Goal: Task Accomplishment & Management: Manage account settings

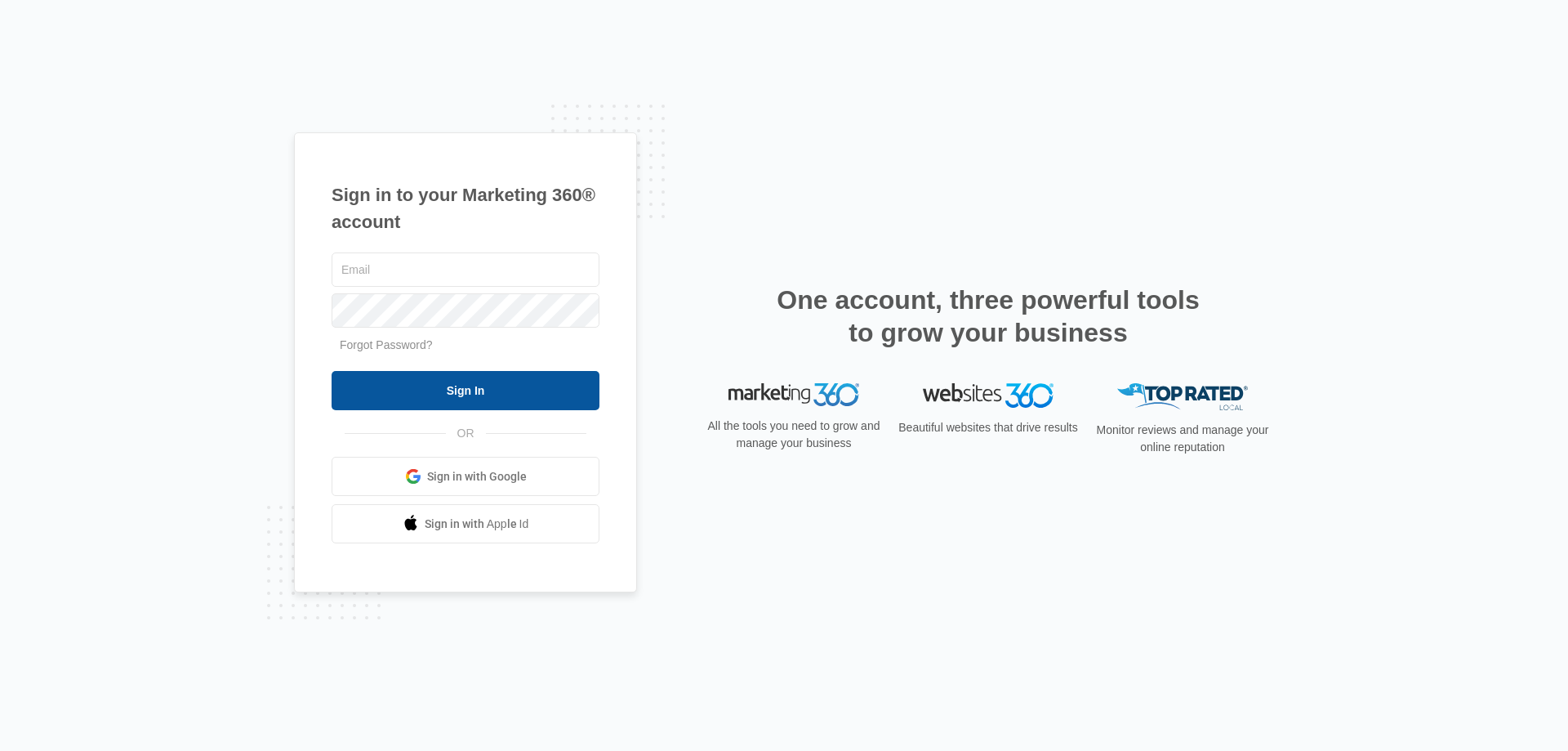
type input "[EMAIL_ADDRESS][DOMAIN_NAME]"
click at [384, 381] on input "Sign In" at bounding box center [466, 390] width 268 height 39
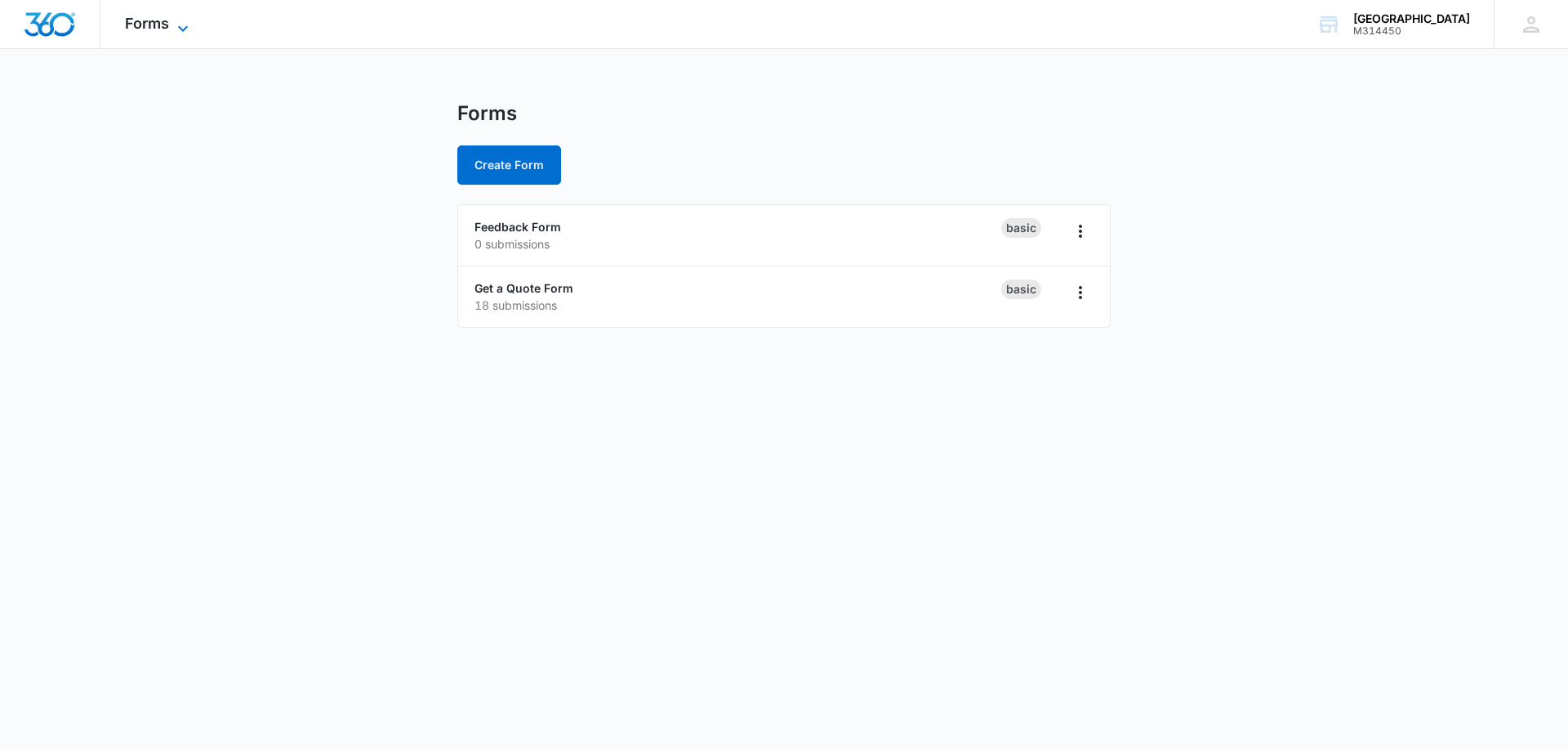
click at [180, 21] on icon at bounding box center [183, 28] width 19 height 19
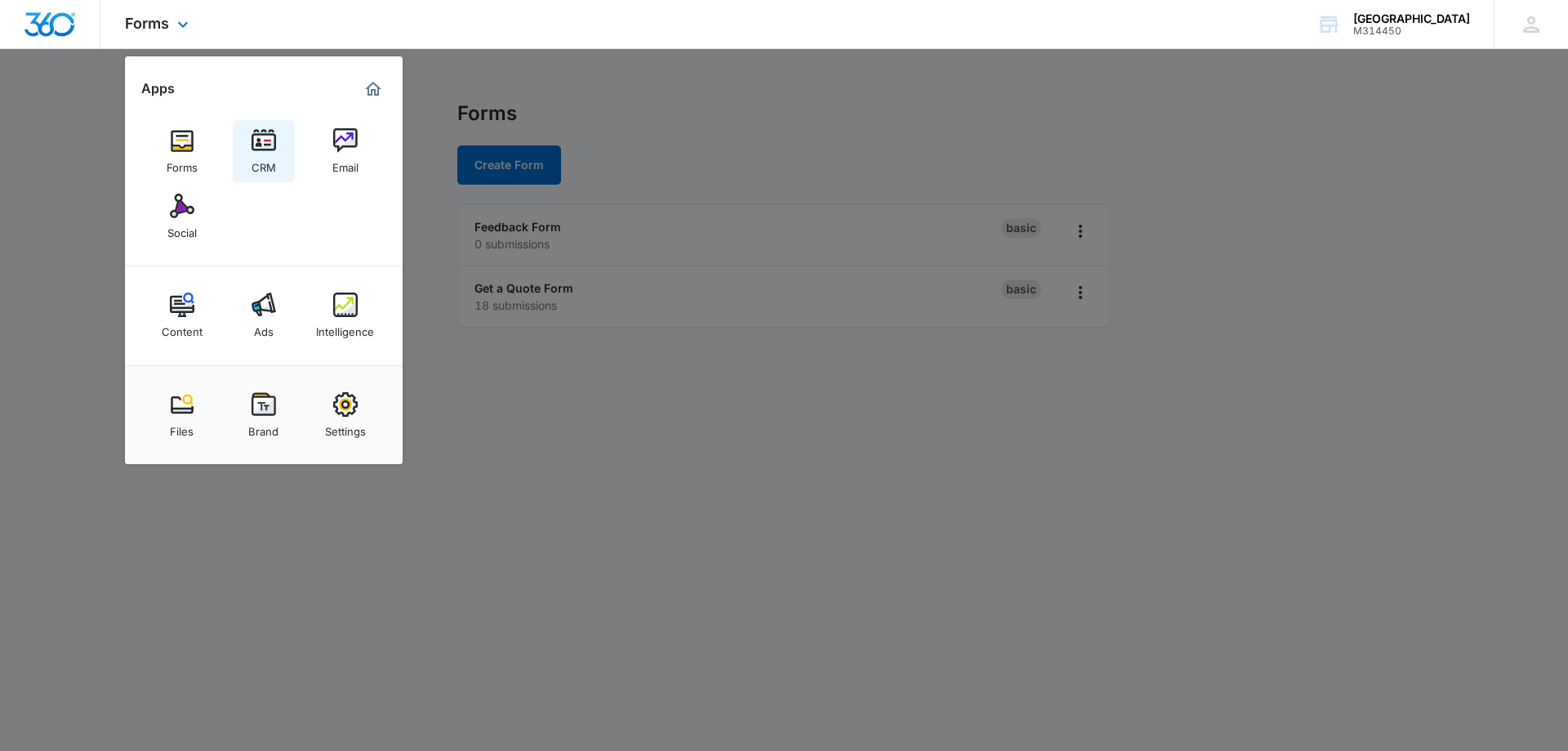
click at [265, 138] on img at bounding box center [264, 140] width 25 height 25
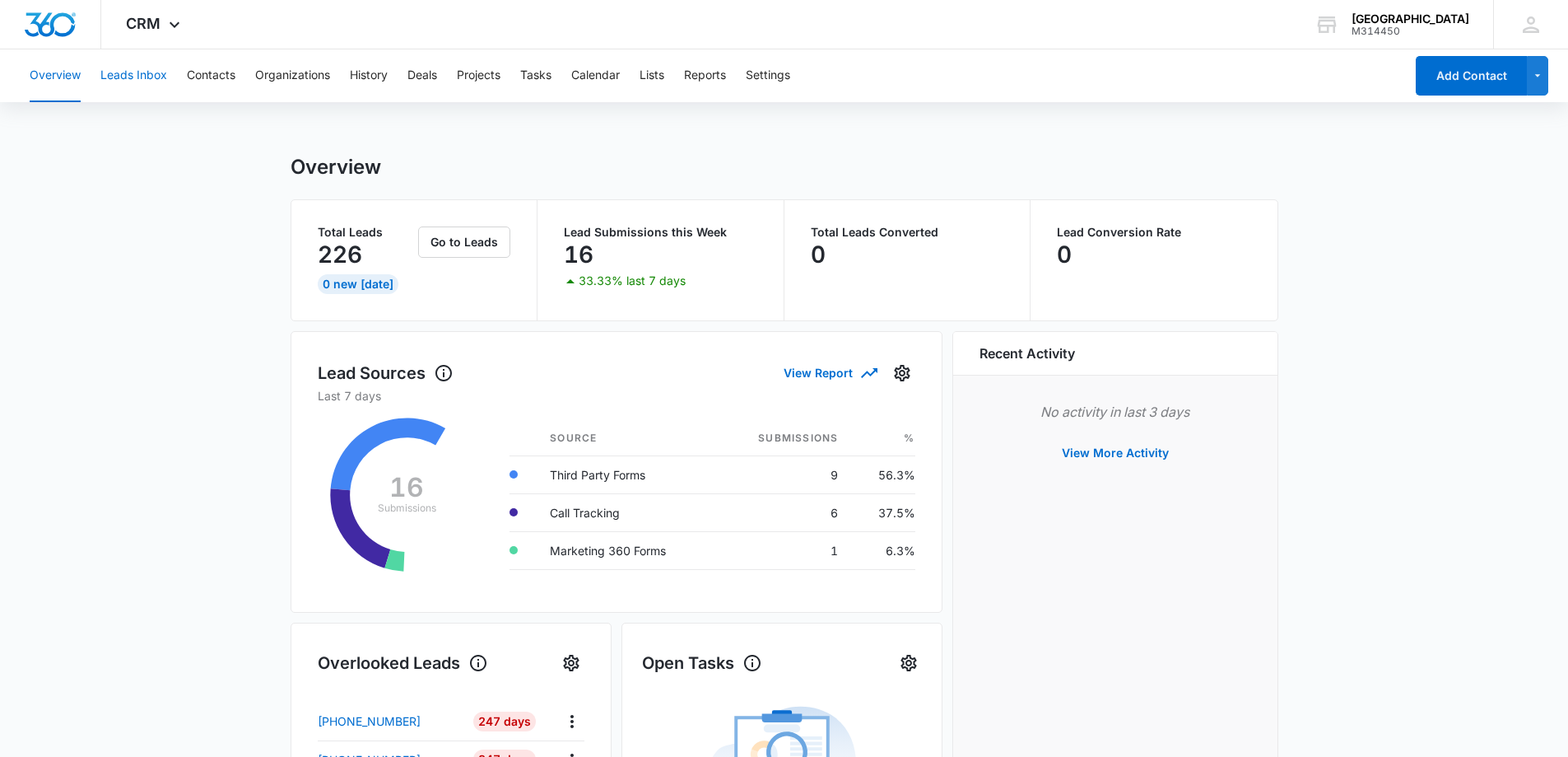
click at [136, 75] on button "Leads Inbox" at bounding box center [134, 76] width 67 height 53
